Goal: Navigation & Orientation: Find specific page/section

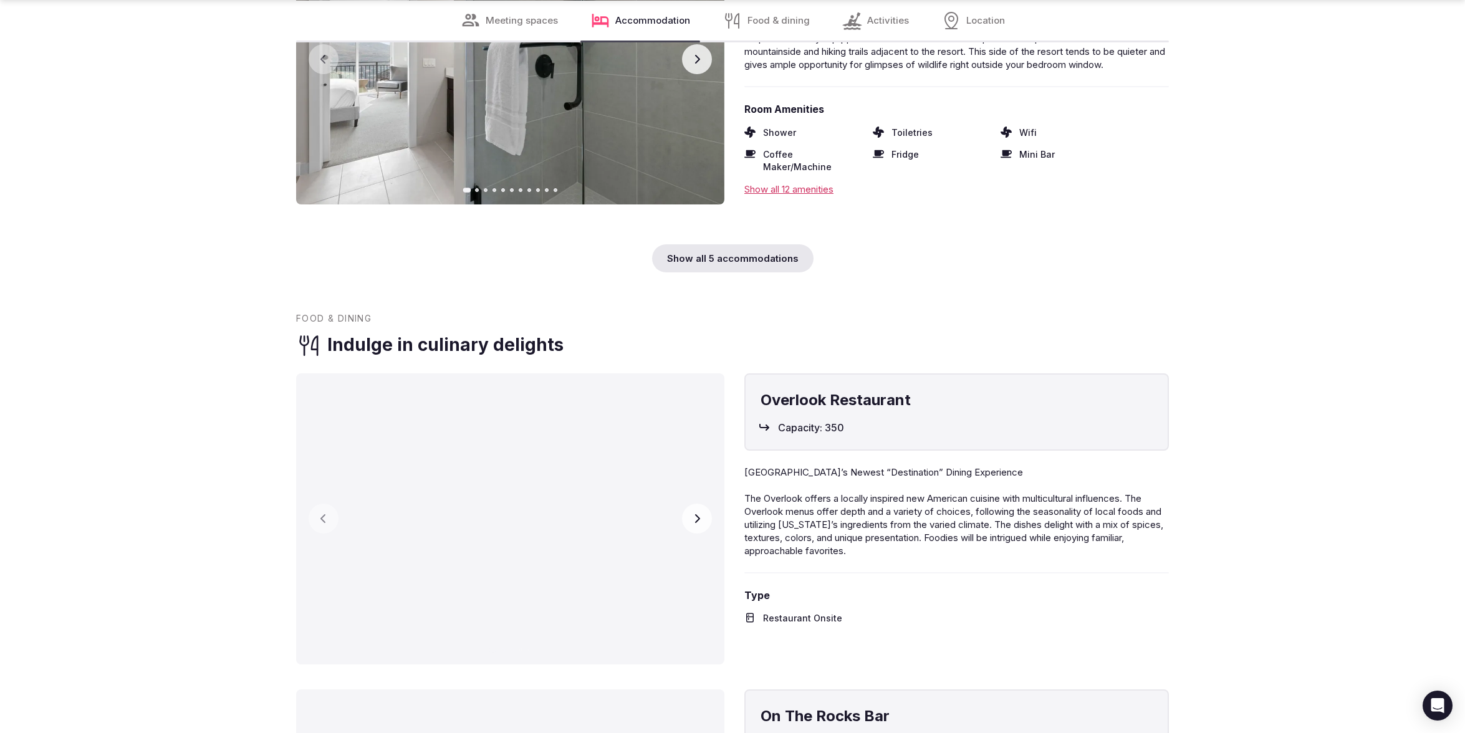
scroll to position [3971, 0]
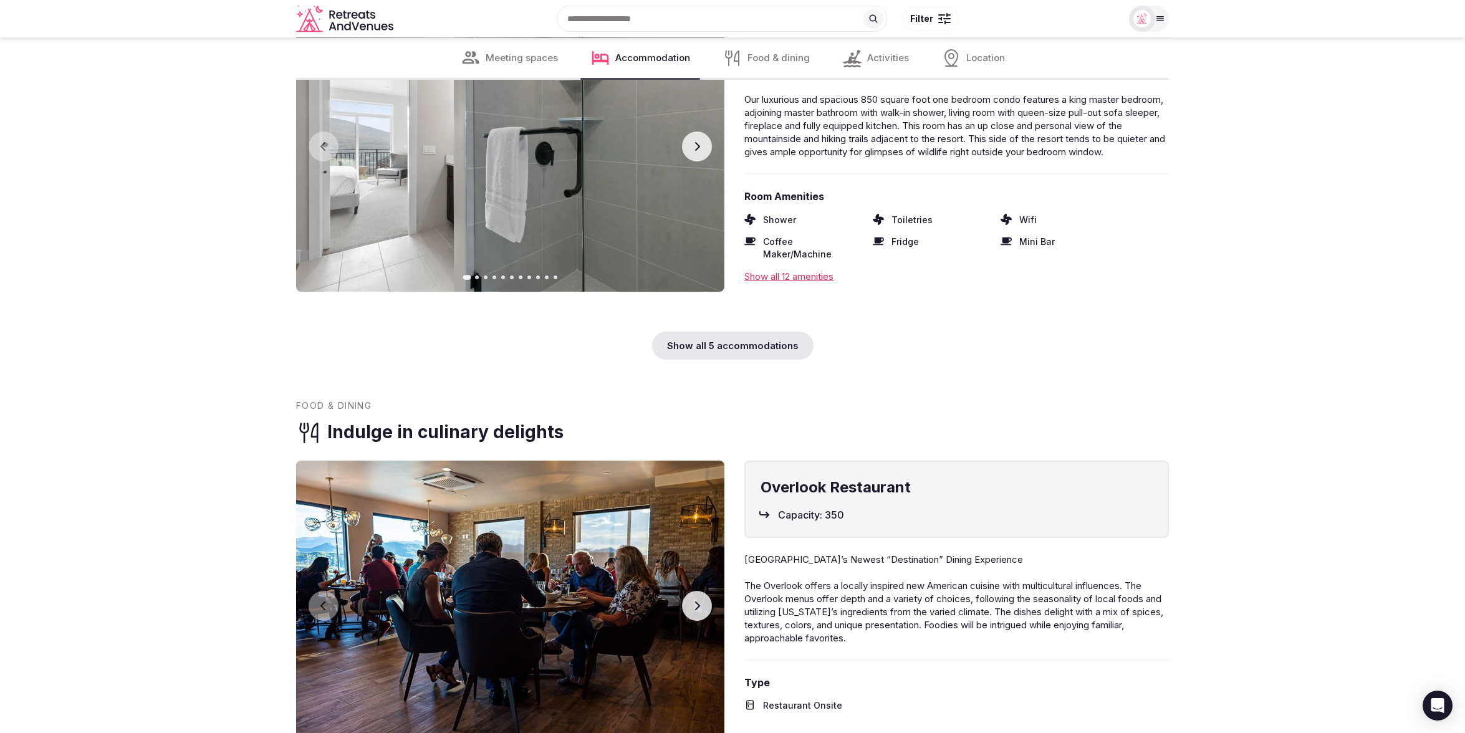
scroll to position [3874, 0]
